Goal: Transaction & Acquisition: Purchase product/service

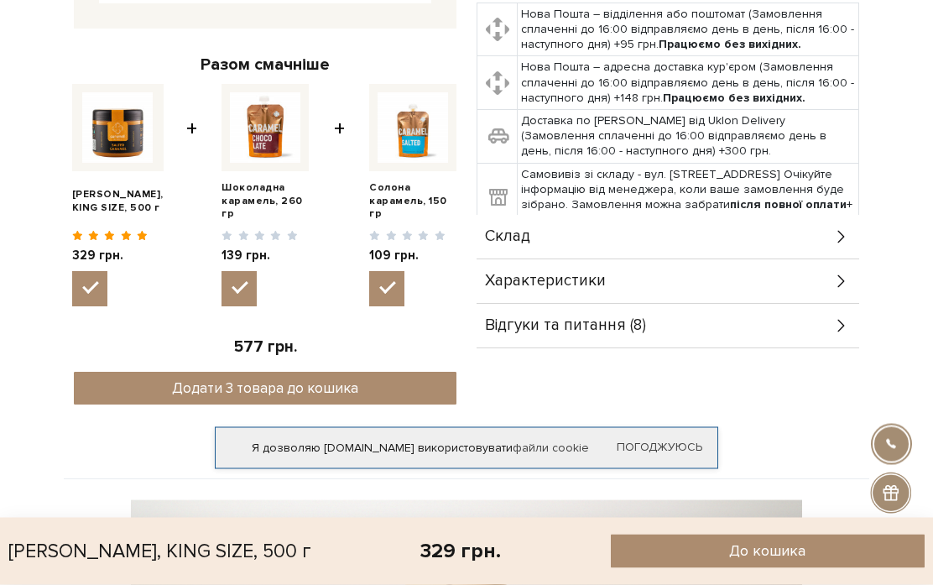
scroll to position [445, 0]
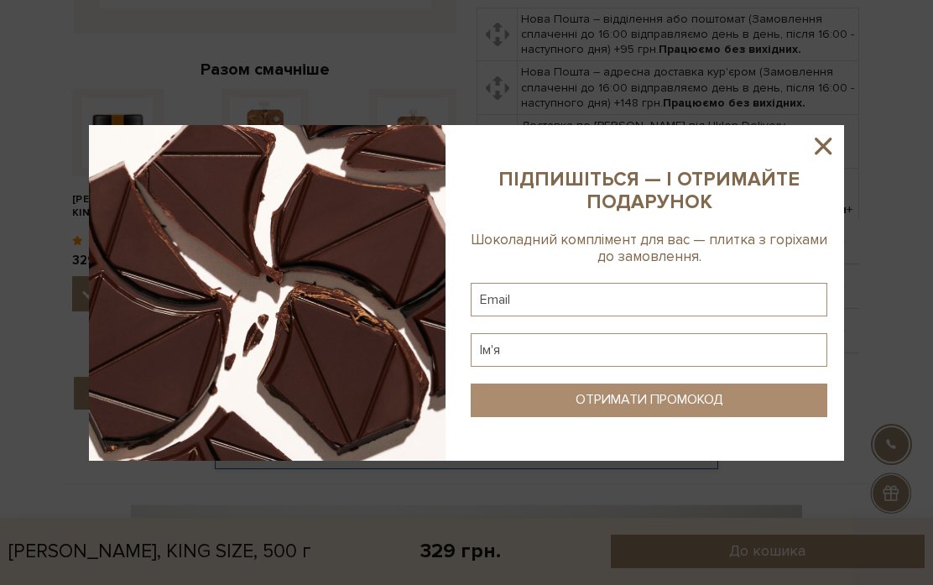
click at [823, 160] on icon at bounding box center [823, 146] width 29 height 29
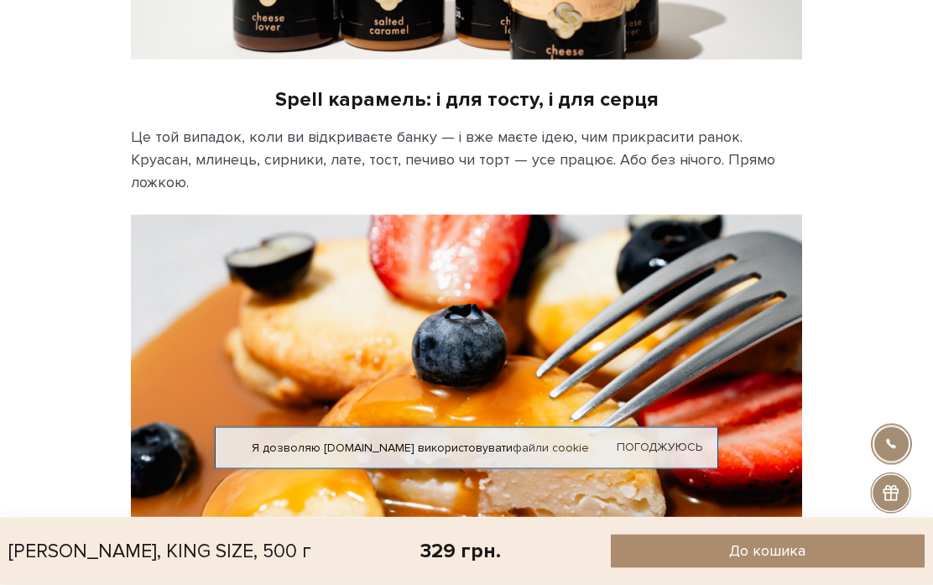
scroll to position [1195, 0]
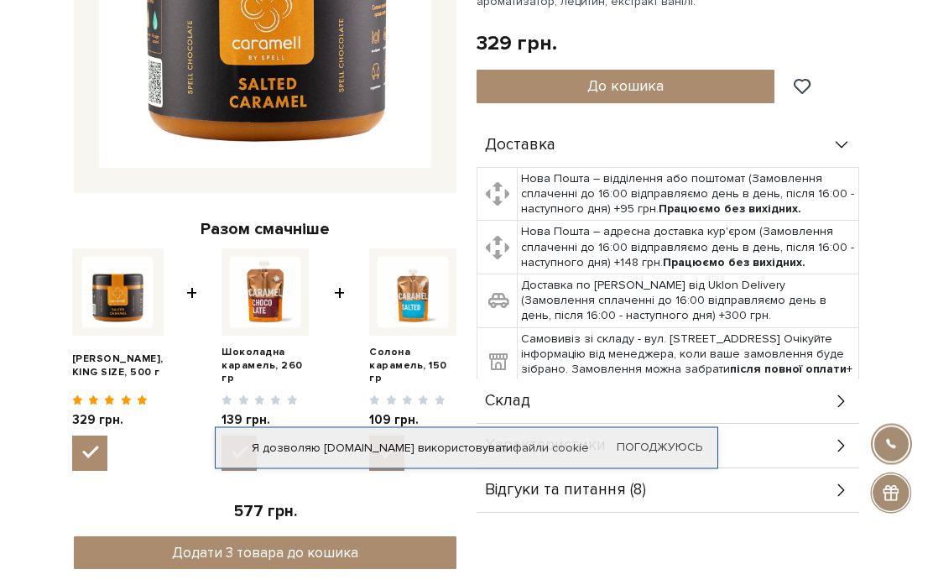
click at [410, 305] on img at bounding box center [413, 293] width 70 height 70
click at [404, 436] on input "checkbox" at bounding box center [386, 453] width 35 height 35
click at [415, 305] on img at bounding box center [413, 292] width 70 height 70
click at [404, 435] on input "checkbox" at bounding box center [386, 452] width 35 height 35
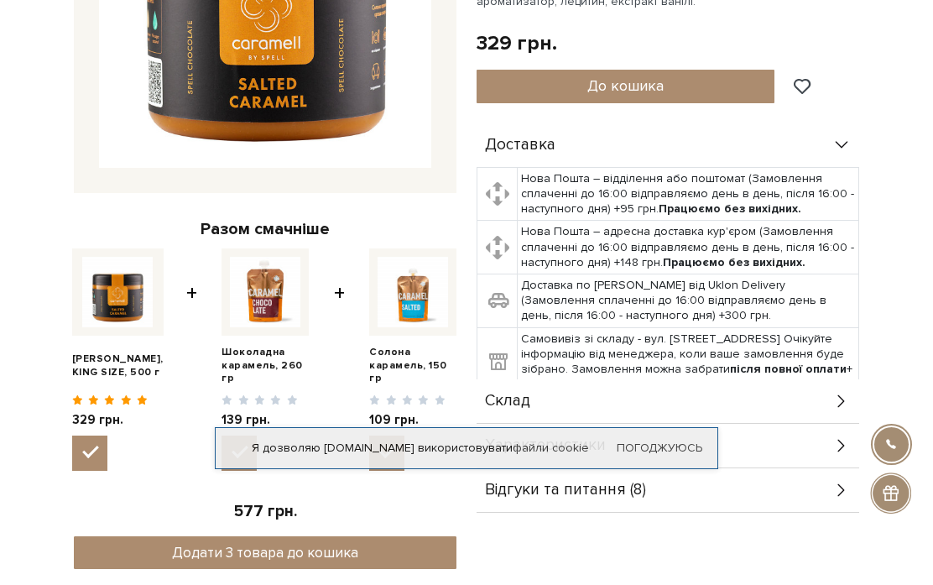
click at [409, 299] on img at bounding box center [413, 292] width 70 height 70
click at [404, 435] on input "checkbox" at bounding box center [386, 452] width 35 height 35
click at [662, 456] on link "Погоджуюсь" at bounding box center [660, 447] width 86 height 15
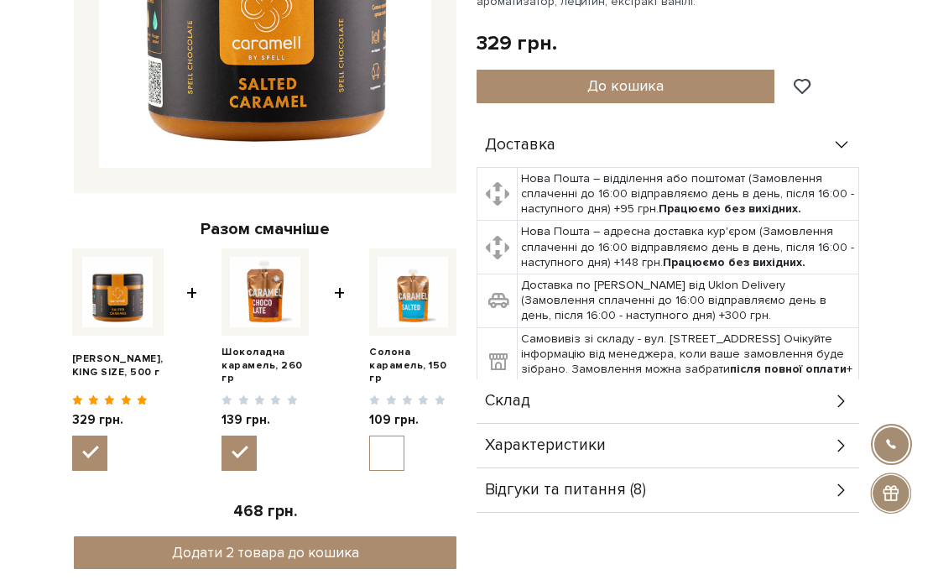
click at [415, 296] on img at bounding box center [413, 292] width 70 height 70
click at [404, 435] on input "checkbox" at bounding box center [386, 452] width 35 height 35
click at [414, 296] on img at bounding box center [413, 292] width 70 height 70
click at [404, 435] on input "checkbox" at bounding box center [386, 452] width 35 height 35
click at [405, 295] on img at bounding box center [413, 292] width 70 height 70
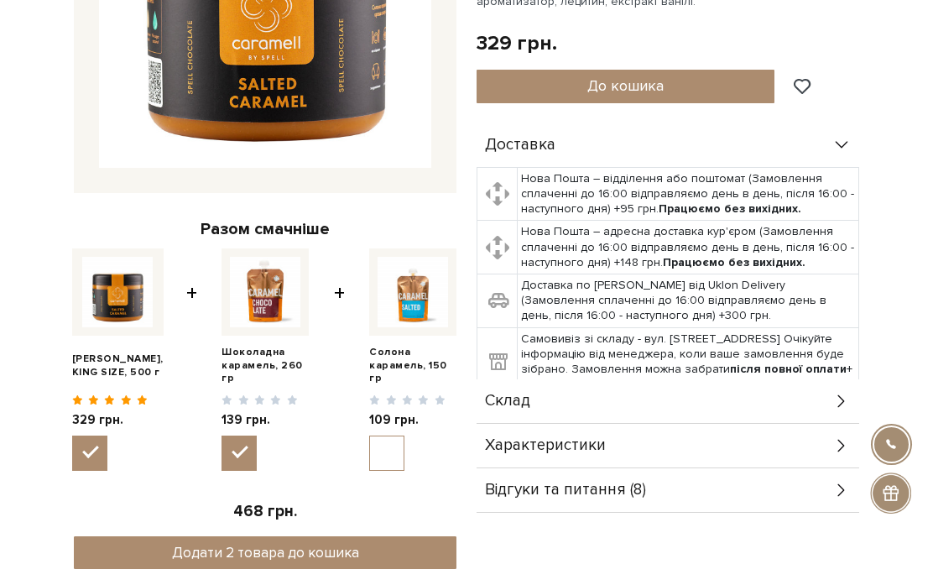
click at [404, 435] on input "checkbox" at bounding box center [386, 452] width 35 height 35
click at [388, 452] on input "checkbox" at bounding box center [386, 452] width 35 height 35
checkbox input "false"
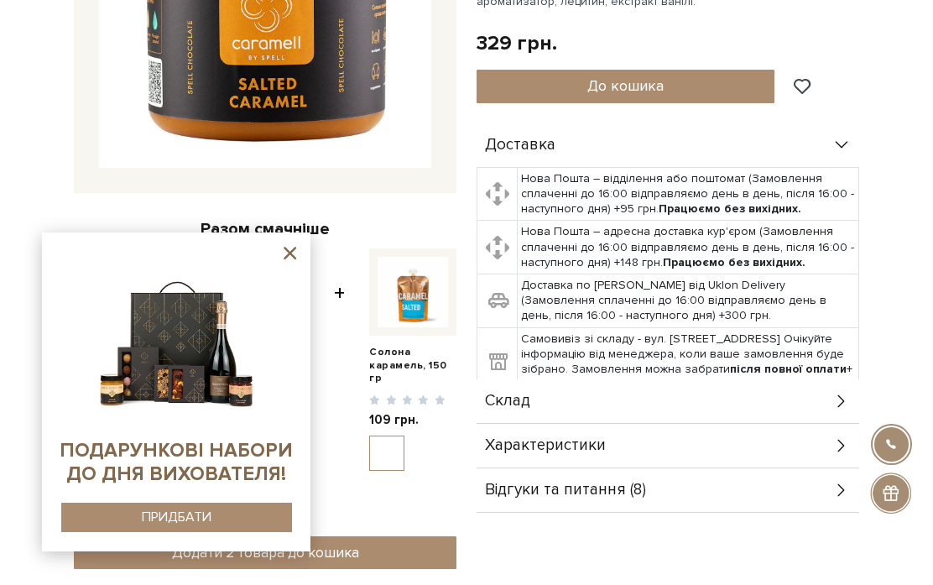
click at [286, 259] on icon at bounding box center [290, 253] width 13 height 13
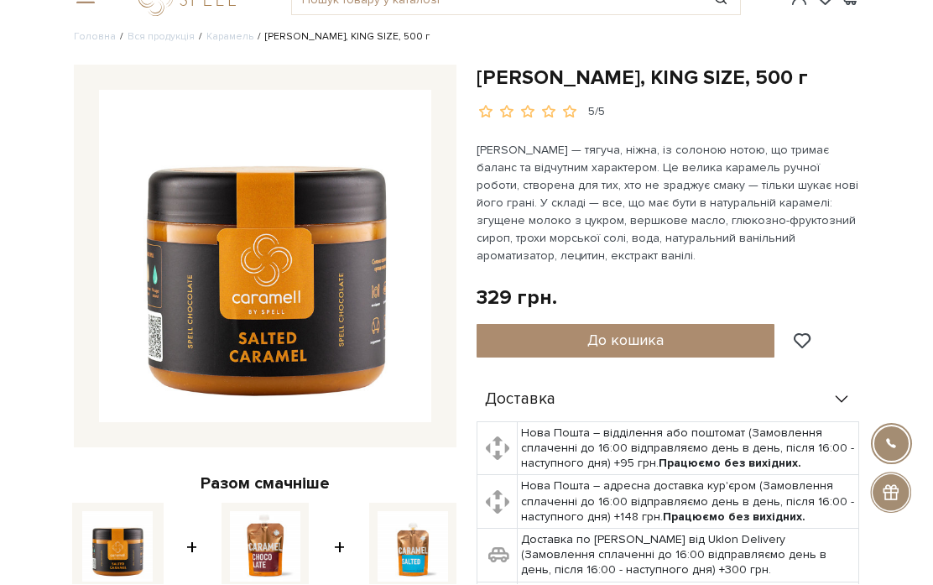
scroll to position [31, 0]
click at [289, 34] on li "[PERSON_NAME], KING SIZE, 500 г" at bounding box center [341, 37] width 176 height 15
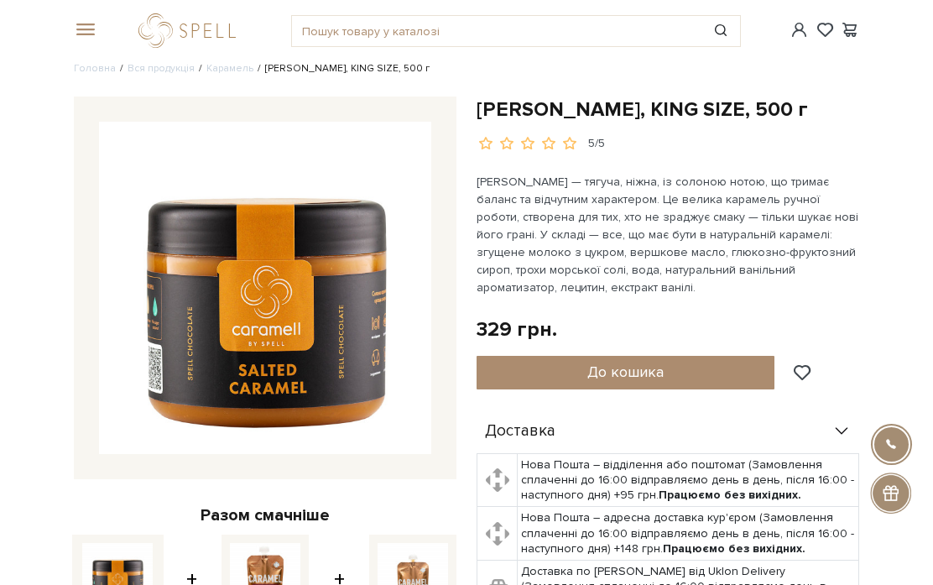
click at [85, 25] on span at bounding box center [82, 30] width 17 height 15
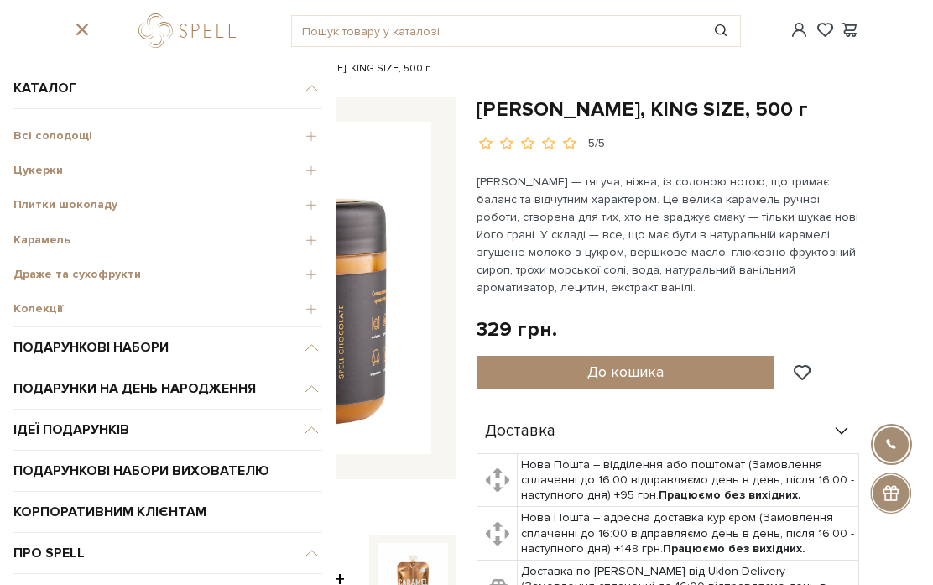
click at [64, 242] on span "Карамель" at bounding box center [167, 239] width 309 height 15
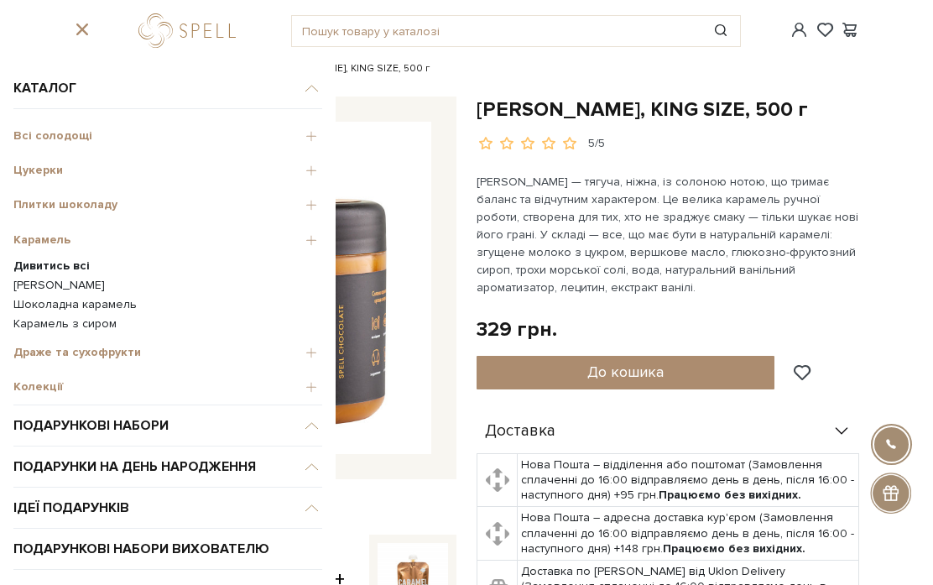
click at [95, 279] on link "[PERSON_NAME]" at bounding box center [167, 285] width 309 height 15
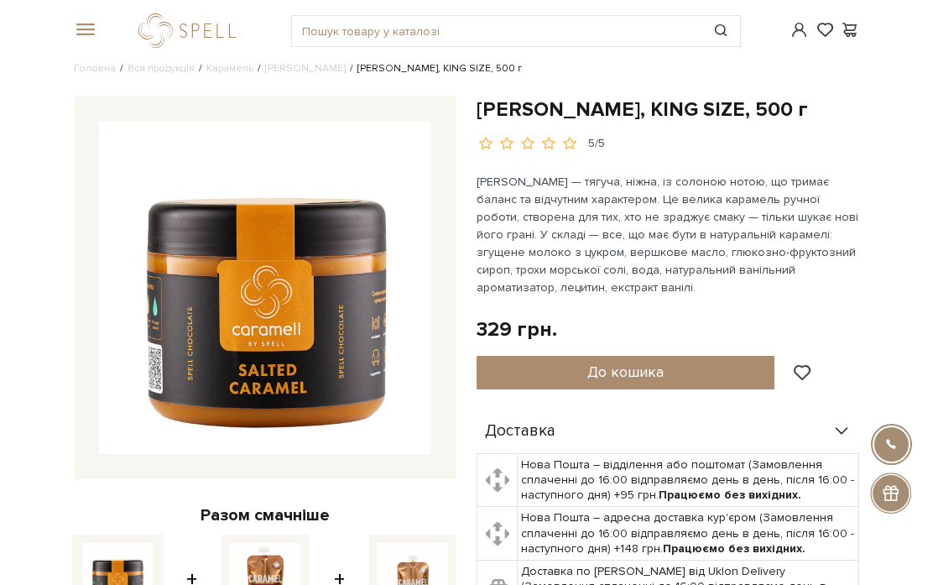
click at [81, 25] on span at bounding box center [82, 30] width 17 height 15
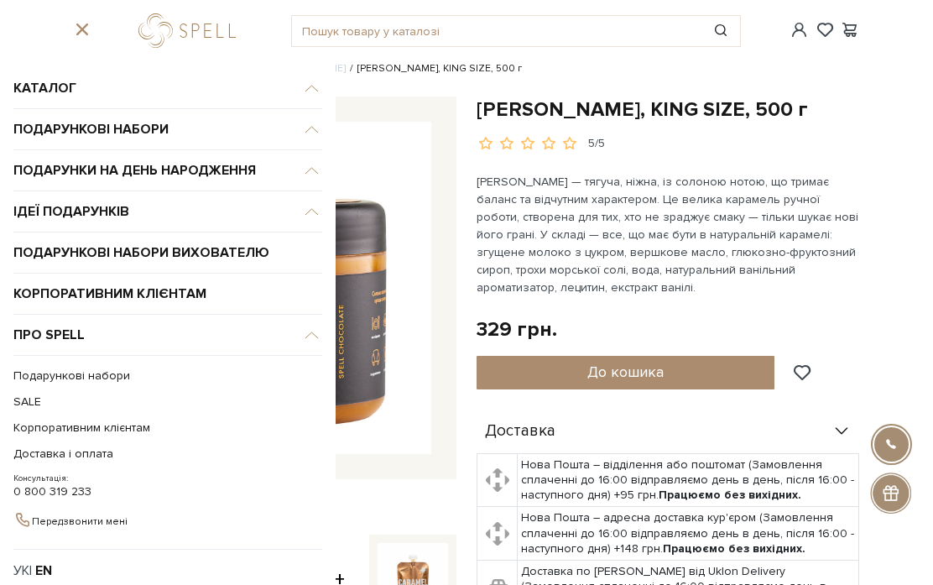
click at [39, 403] on link "SALE" at bounding box center [163, 401] width 300 height 26
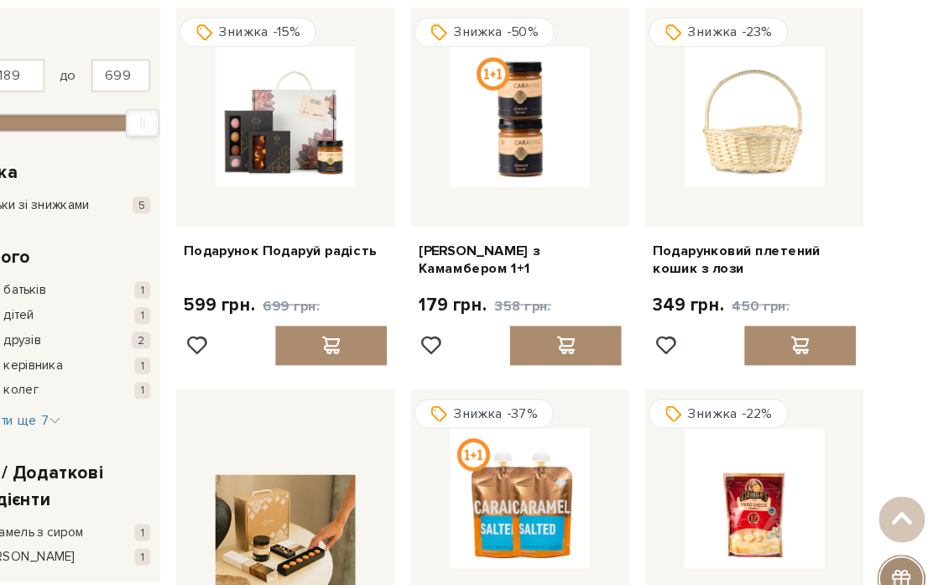
scroll to position [173, 0]
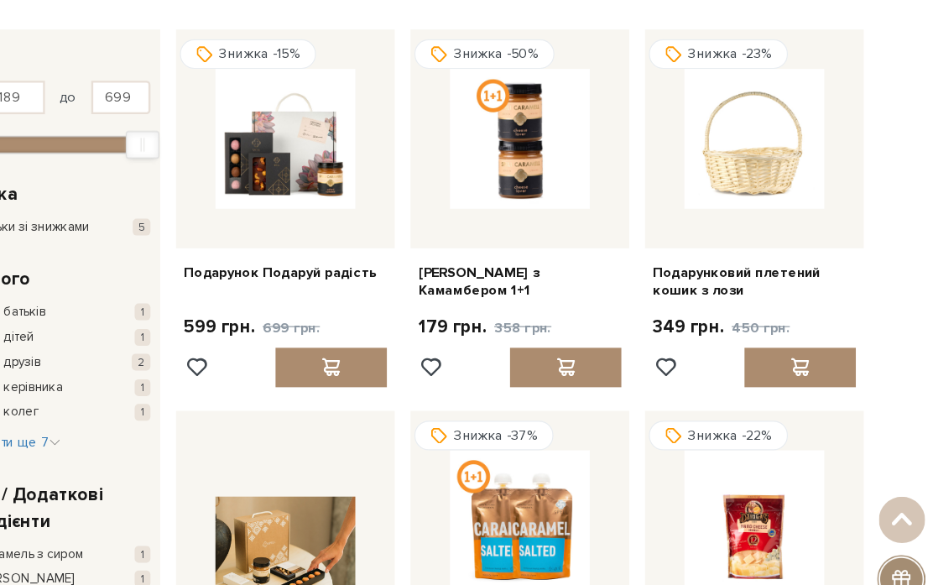
click at [507, 124] on img at bounding box center [566, 118] width 119 height 119
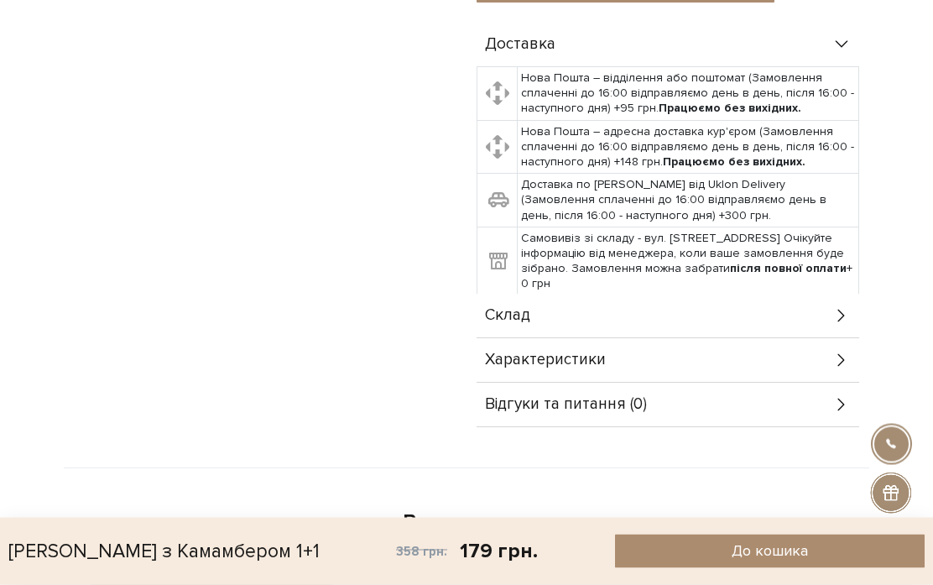
click at [844, 307] on icon at bounding box center [841, 316] width 18 height 18
